Goal: Check status

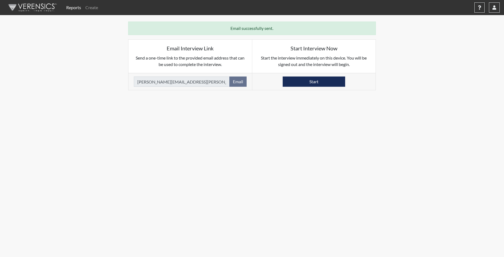
click at [73, 7] on link "Reports" at bounding box center [73, 7] width 19 height 11
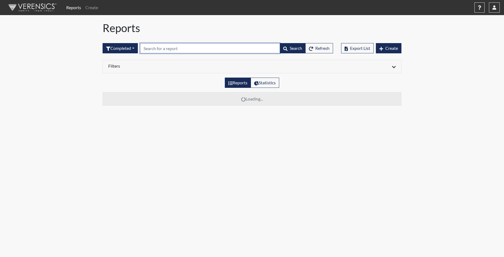
click at [165, 50] on input "text" at bounding box center [210, 48] width 140 height 10
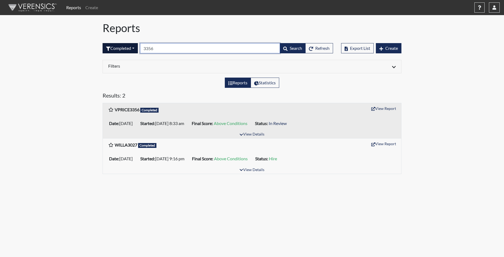
drag, startPoint x: 161, startPoint y: 46, endPoint x: 129, endPoint y: 45, distance: 32.6
click at [129, 45] on form "Completed All Created Sent by email In Progress Declined Completed 3356 Search …" at bounding box center [218, 48] width 230 height 10
type input "0232"
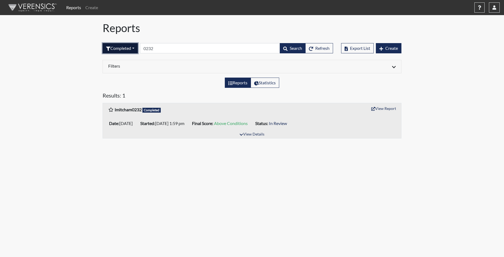
click at [123, 48] on button "Completed" at bounding box center [120, 48] width 35 height 10
click at [120, 79] on button "Sent by email" at bounding box center [124, 77] width 43 height 9
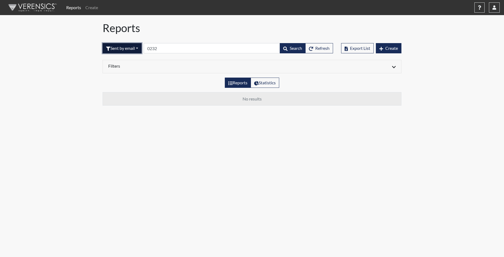
click at [130, 48] on button "Sent by email" at bounding box center [122, 48] width 39 height 10
click at [119, 104] on button "Completed" at bounding box center [124, 103] width 43 height 9
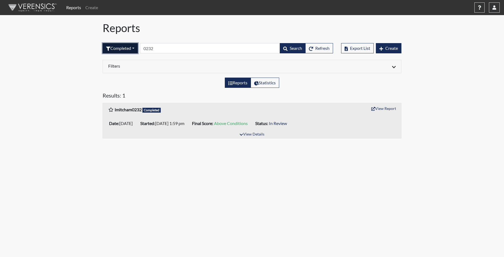
click at [125, 48] on button "Completed" at bounding box center [120, 48] width 35 height 10
click at [125, 75] on button "Sent by email" at bounding box center [124, 77] width 43 height 9
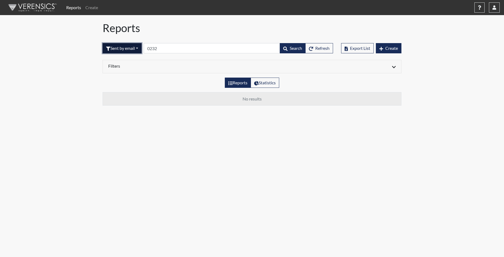
click at [128, 48] on button "Sent by email" at bounding box center [122, 48] width 39 height 10
click at [121, 86] on button "In Progress" at bounding box center [124, 86] width 43 height 9
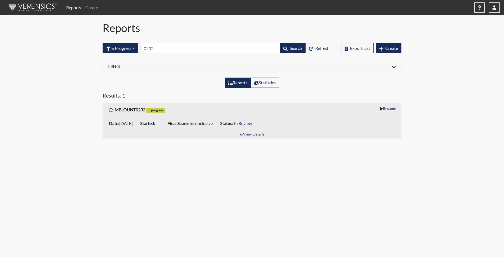
click at [483, 45] on div "Reports Create Help Center × Verensics Best Practices How to successfully use t…" at bounding box center [252, 71] width 504 height 143
